Goal: Navigation & Orientation: Find specific page/section

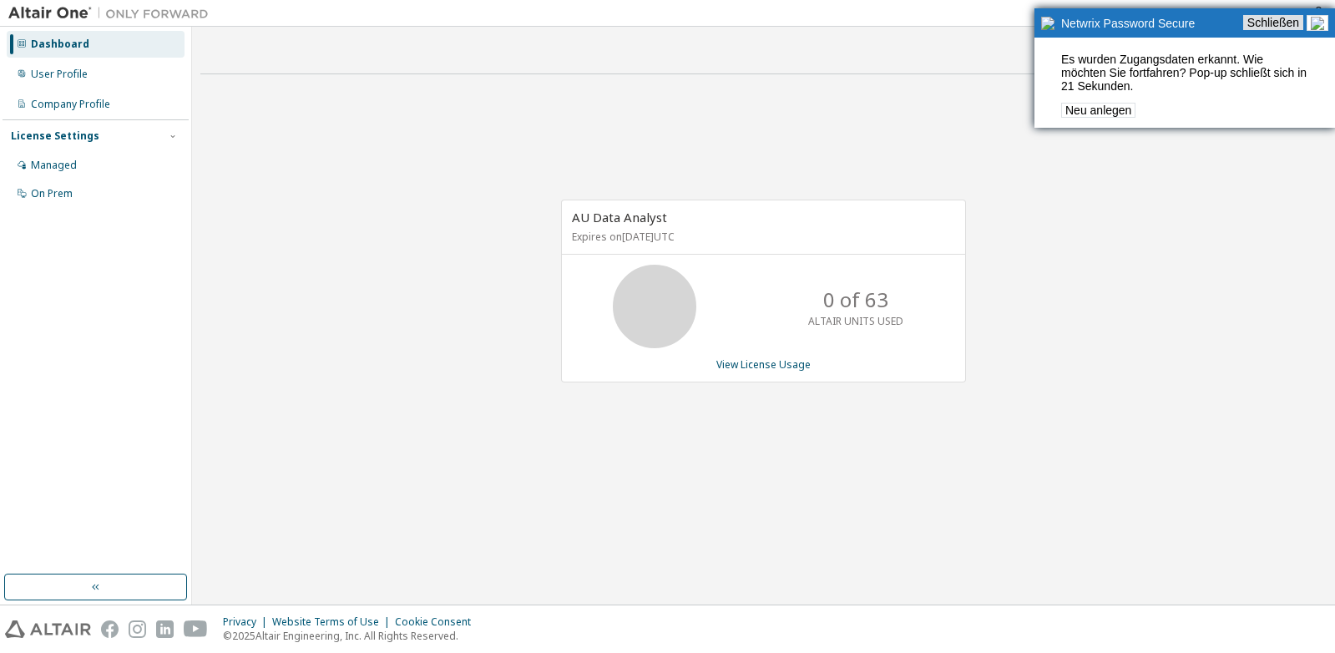
click at [1282, 27] on link "Schließen" at bounding box center [1273, 22] width 60 height 15
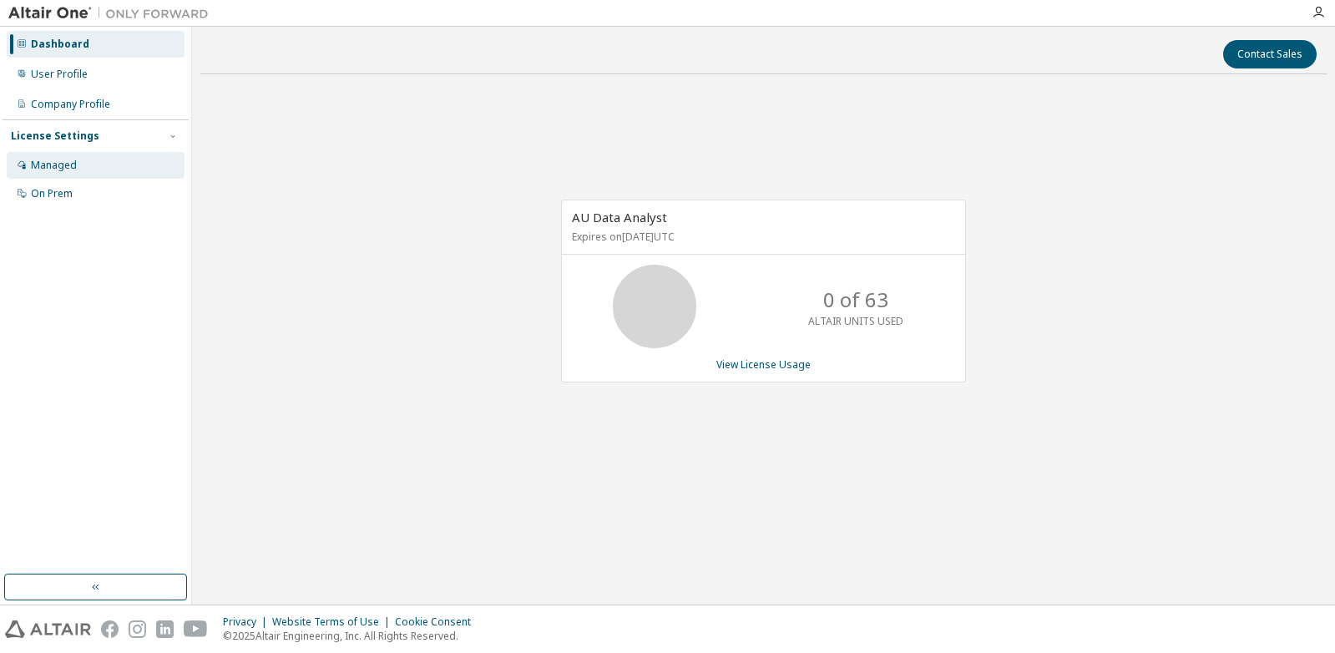
click at [53, 165] on div "Managed" at bounding box center [54, 165] width 46 height 13
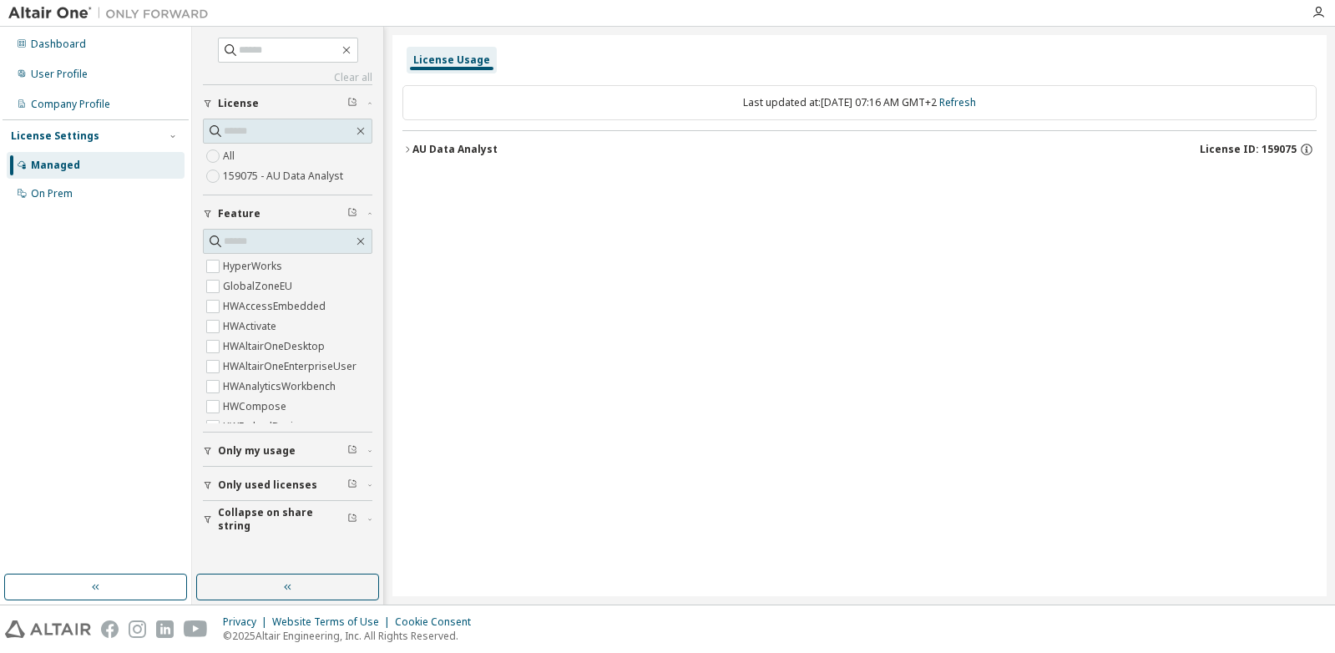
click at [233, 157] on label "All" at bounding box center [230, 156] width 15 height 20
click at [63, 192] on div "On Prem" at bounding box center [52, 193] width 42 height 13
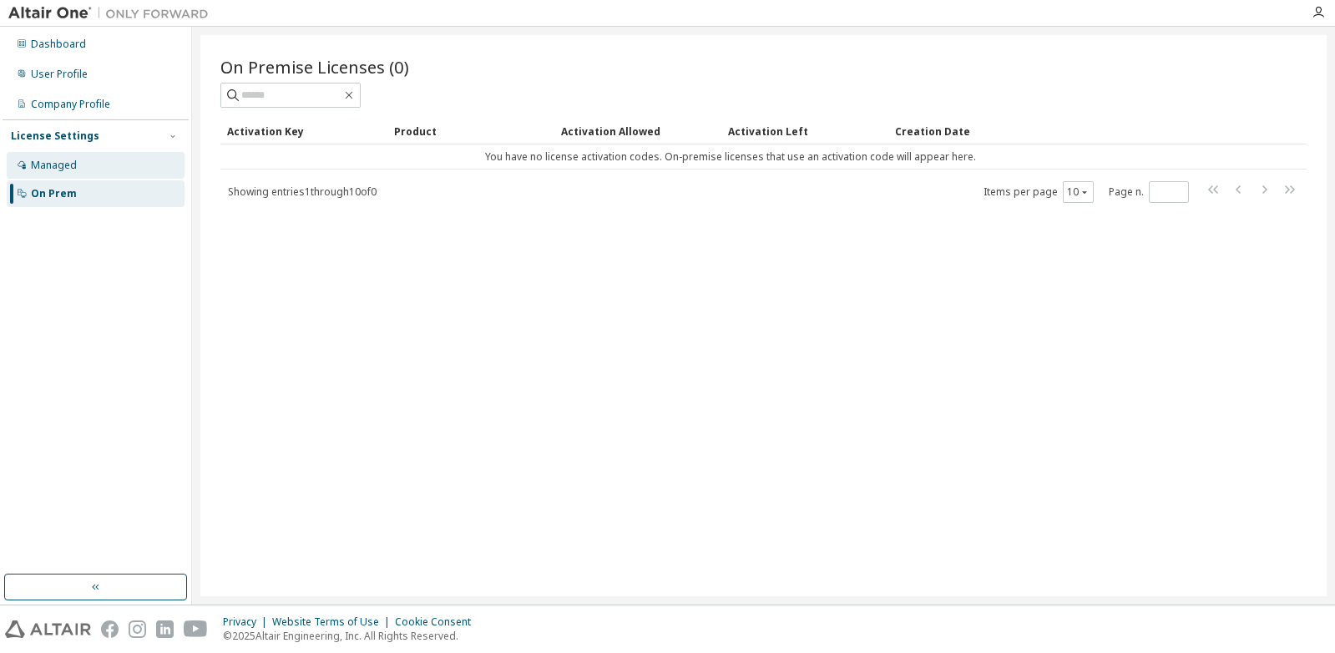
click at [62, 169] on div "Managed" at bounding box center [54, 165] width 46 height 13
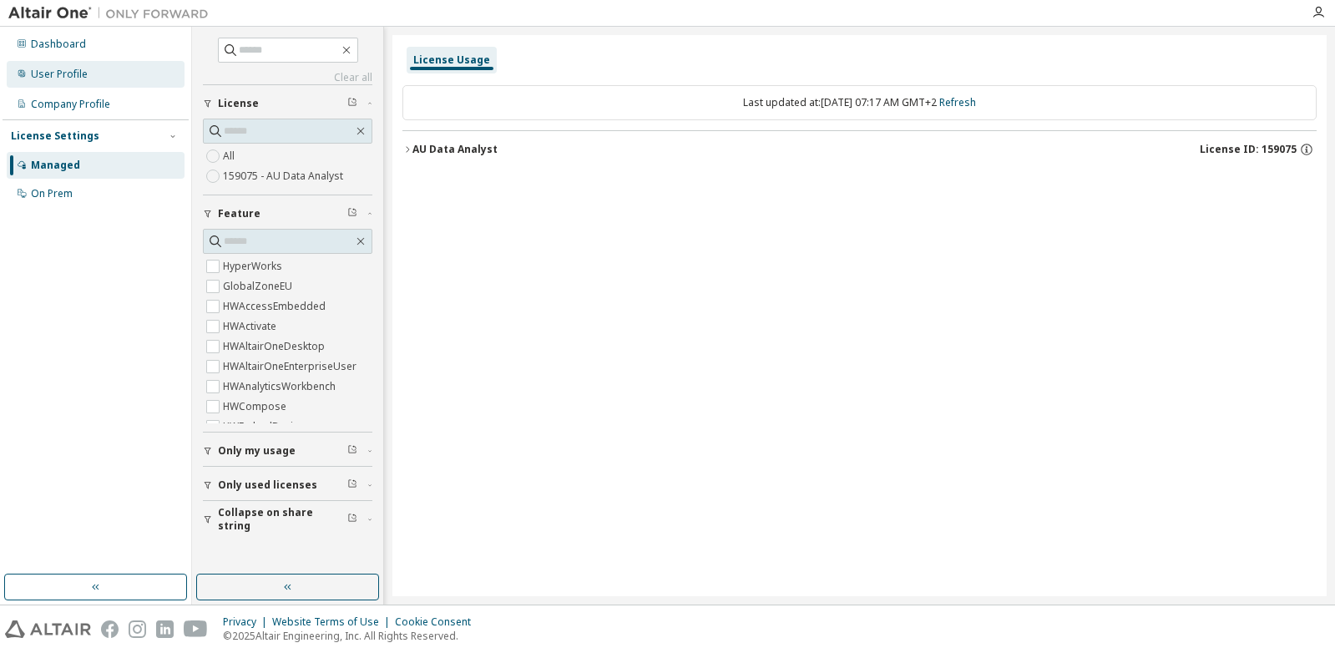
click at [58, 75] on div "User Profile" at bounding box center [59, 74] width 57 height 13
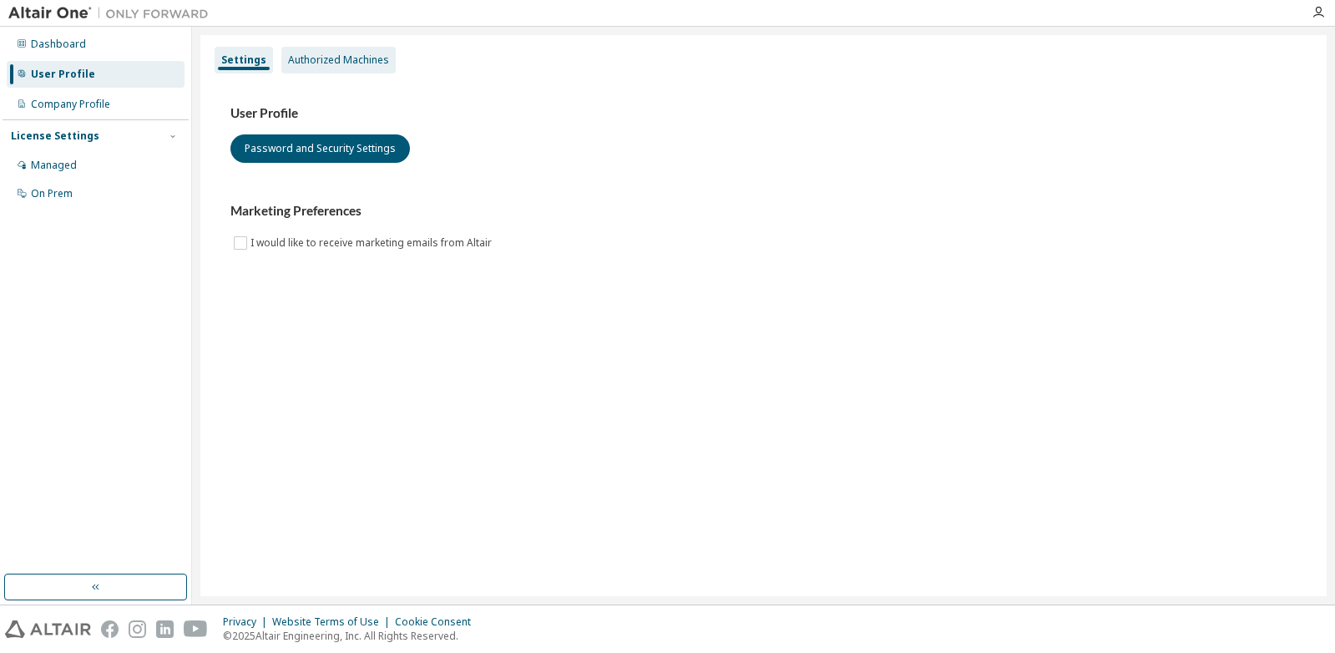
click at [303, 63] on div "Authorized Machines" at bounding box center [338, 59] width 101 height 13
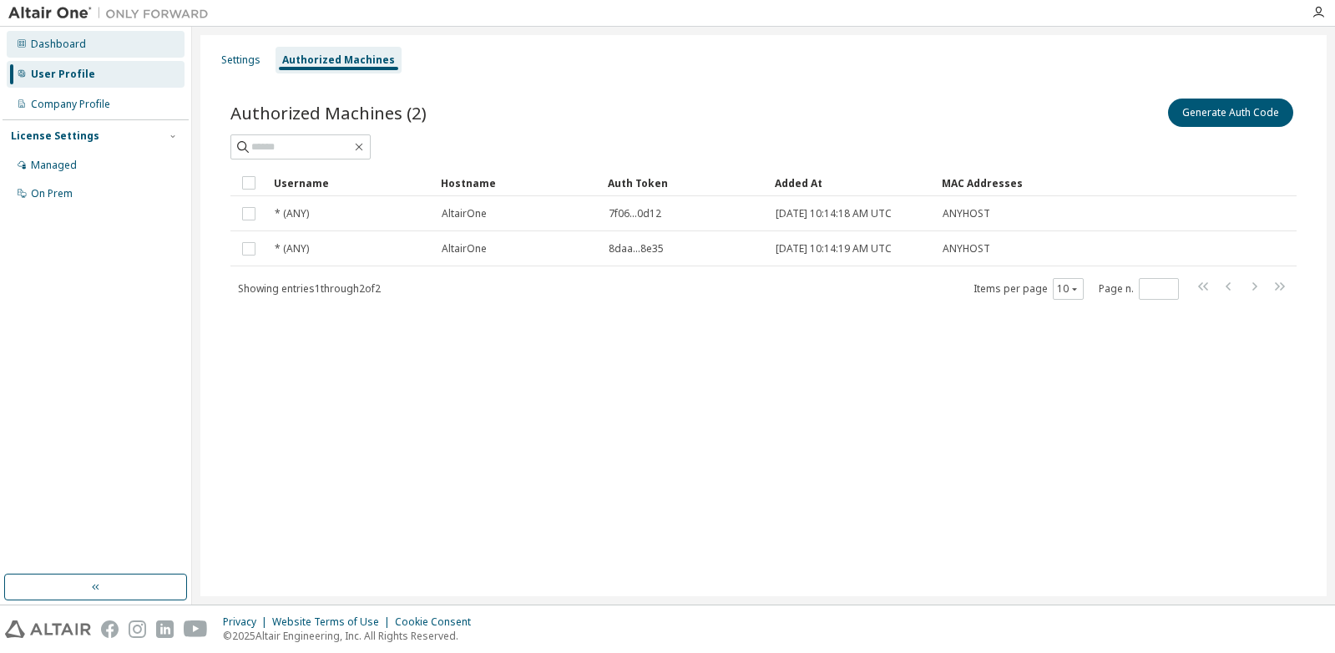
click at [61, 48] on div "Dashboard" at bounding box center [58, 44] width 55 height 13
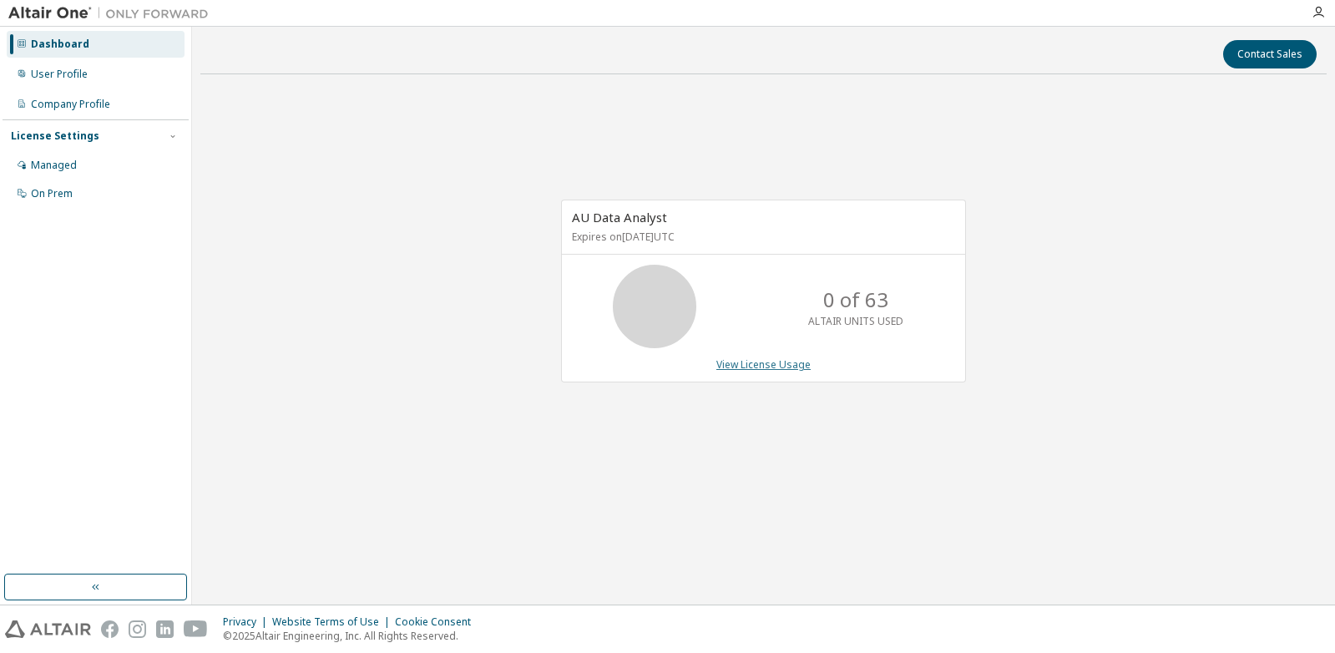
click at [788, 368] on link "View License Usage" at bounding box center [763, 364] width 94 height 14
